Goal: Task Accomplishment & Management: Complete application form

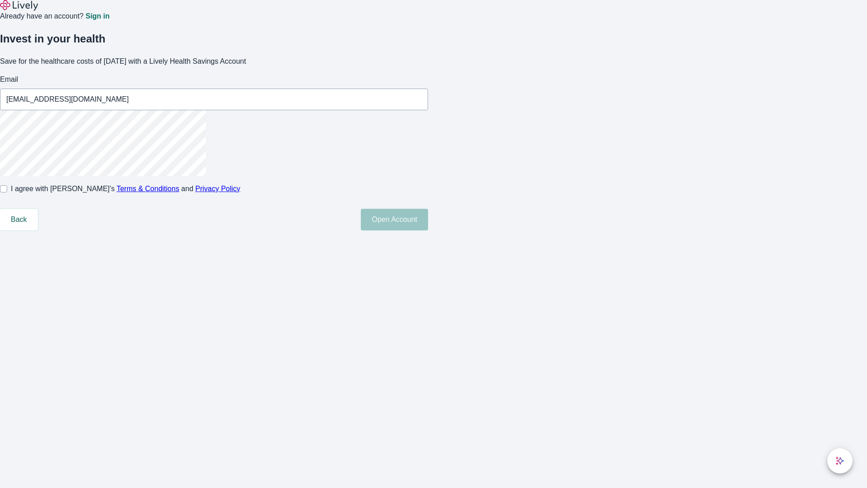
click at [7, 192] on input "I agree with Lively’s Terms & Conditions and Privacy Policy" at bounding box center [3, 188] width 7 height 7
checkbox input "true"
click at [428, 230] on button "Open Account" at bounding box center [394, 220] width 67 height 22
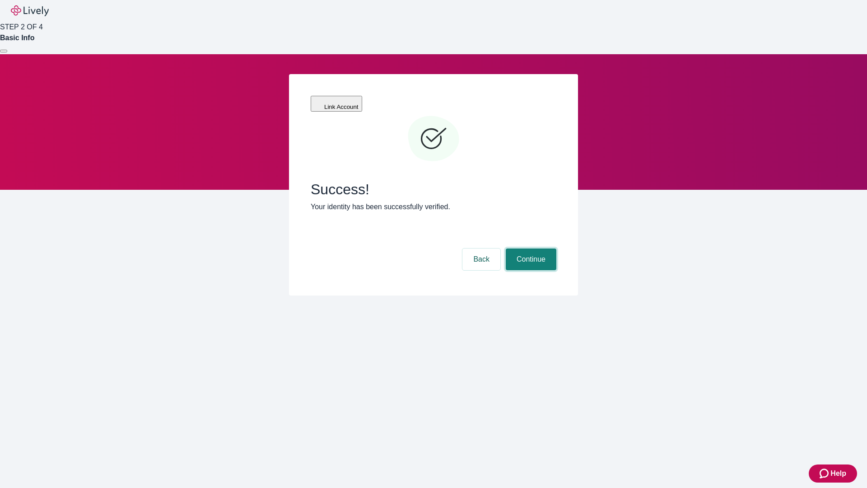
click at [530, 248] on button "Continue" at bounding box center [531, 259] width 51 height 22
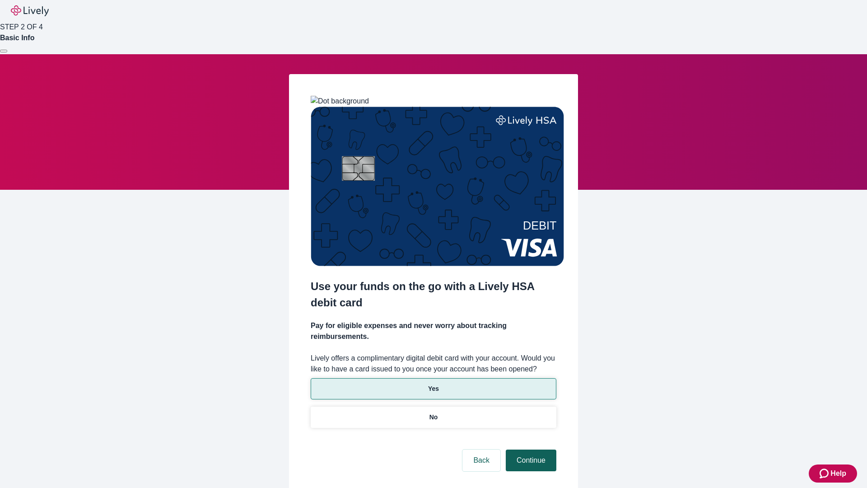
click at [433, 412] on p "No" at bounding box center [433, 416] width 9 height 9
click at [530, 449] on button "Continue" at bounding box center [531, 460] width 51 height 22
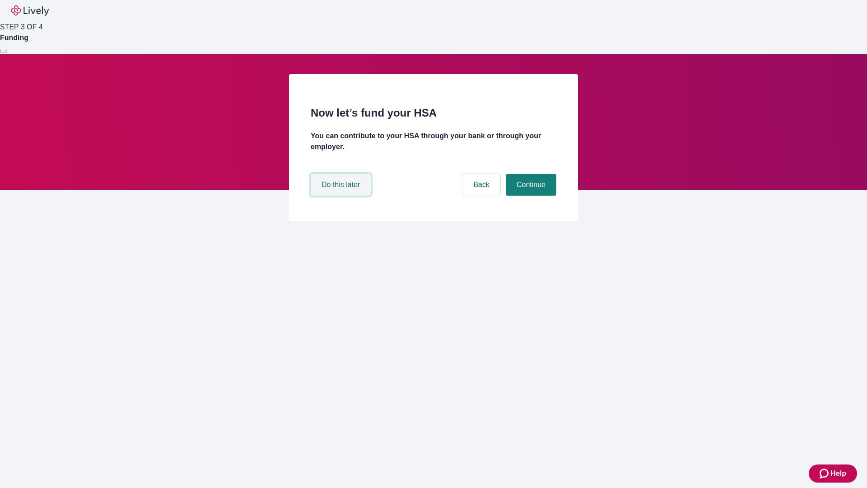
click at [342, 195] on button "Do this later" at bounding box center [341, 185] width 60 height 22
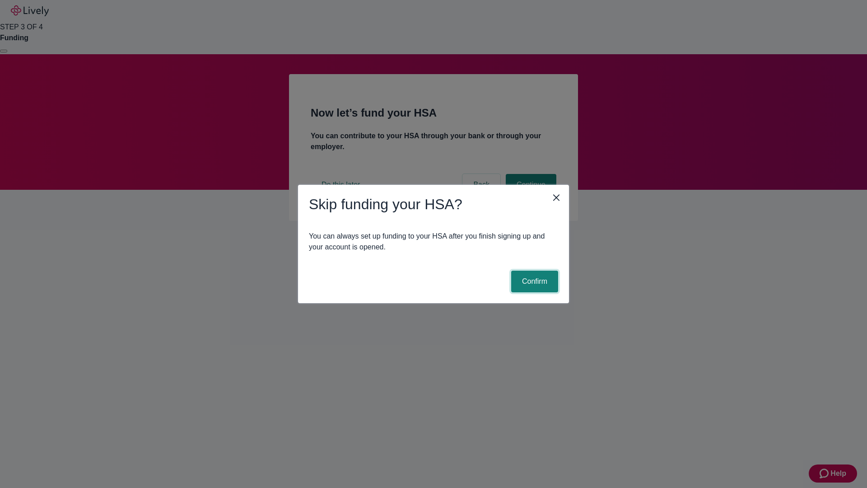
click at [533, 281] on button "Confirm" at bounding box center [534, 281] width 47 height 22
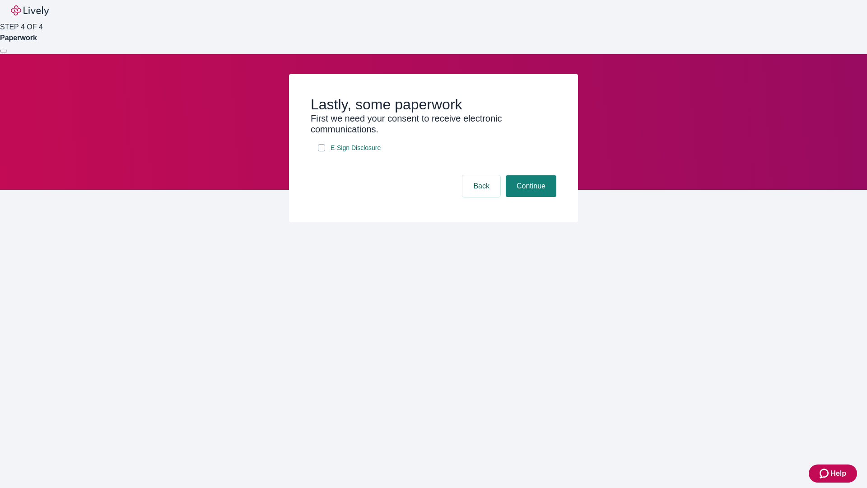
click at [321, 151] on input "E-Sign Disclosure" at bounding box center [321, 147] width 7 height 7
checkbox input "true"
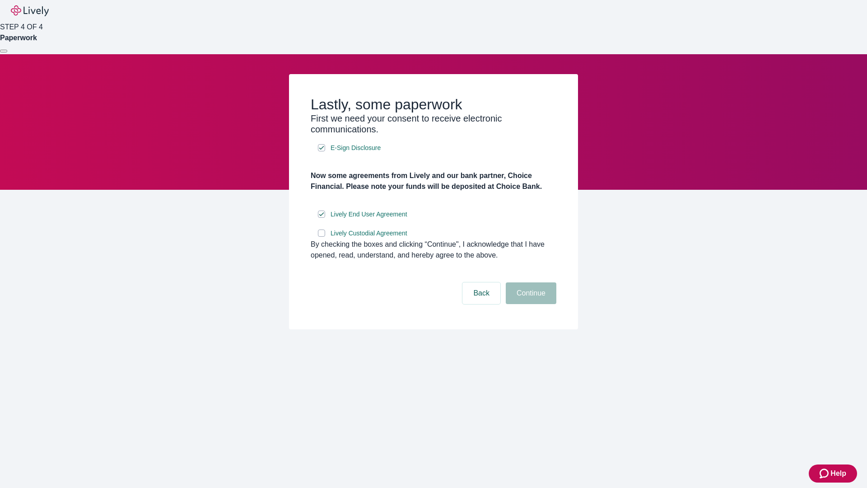
click at [321, 237] on input "Lively Custodial Agreement" at bounding box center [321, 232] width 7 height 7
checkbox input "true"
click at [530, 304] on button "Continue" at bounding box center [531, 293] width 51 height 22
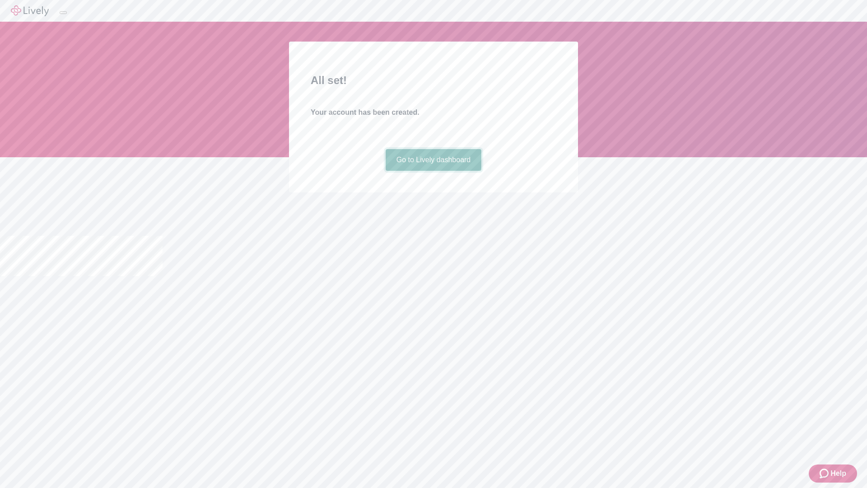
click at [433, 171] on link "Go to Lively dashboard" at bounding box center [434, 160] width 96 height 22
